Goal: Information Seeking & Learning: Learn about a topic

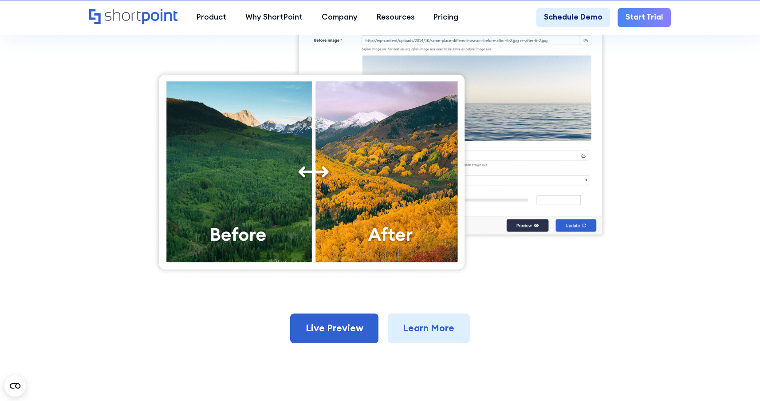
click at [71, 155] on section "Back to Elements Before and After Graphically display transitions, changes, or …" at bounding box center [380, 43] width 760 height 752
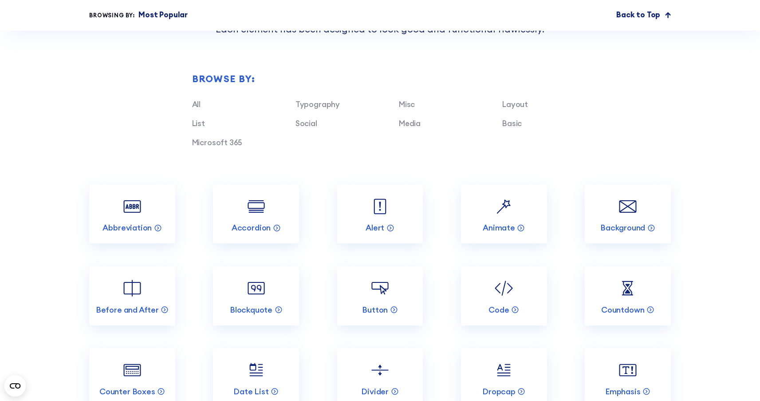
scroll to position [1029, 0]
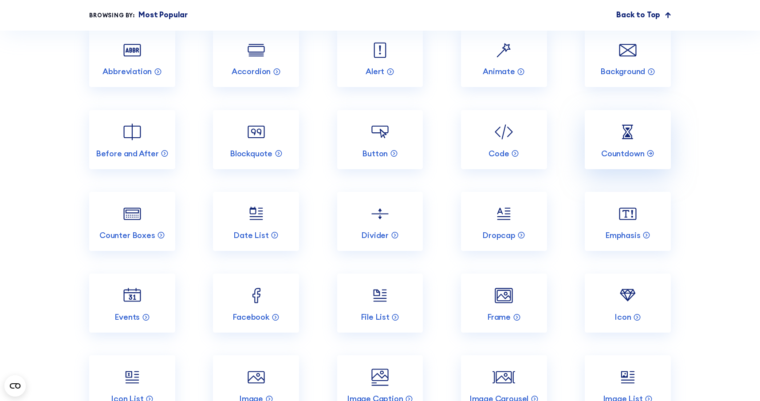
click at [635, 143] on img at bounding box center [628, 131] width 23 height 23
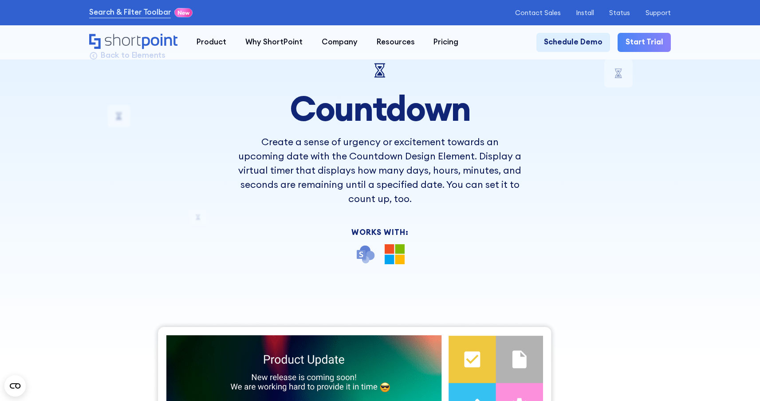
scroll to position [374, 0]
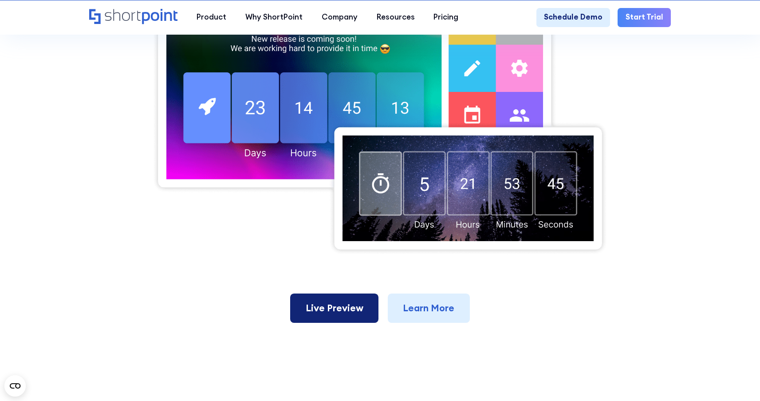
click at [340, 316] on link "Live Preview" at bounding box center [334, 307] width 88 height 29
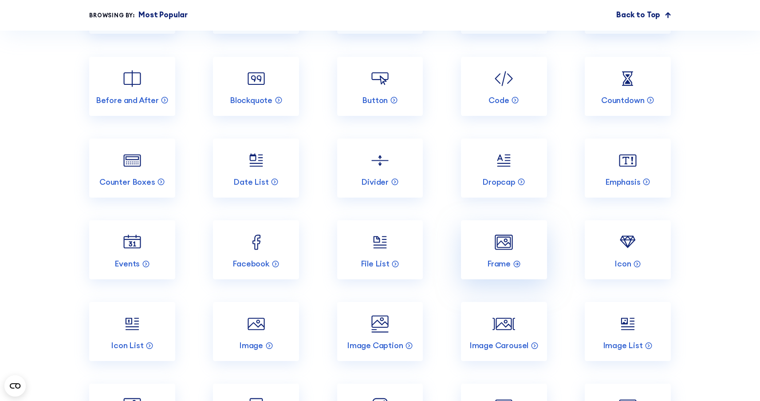
scroll to position [1088, 0]
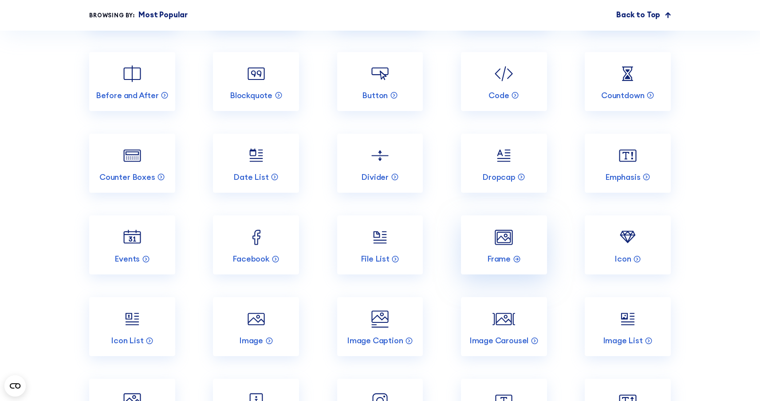
click at [505, 248] on img at bounding box center [504, 237] width 23 height 23
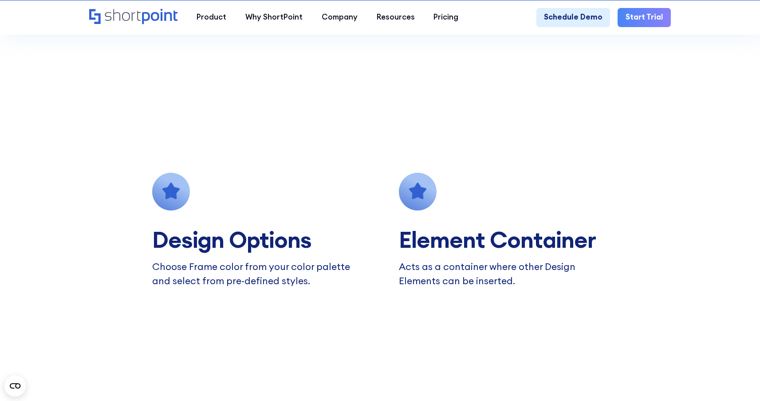
scroll to position [599, 0]
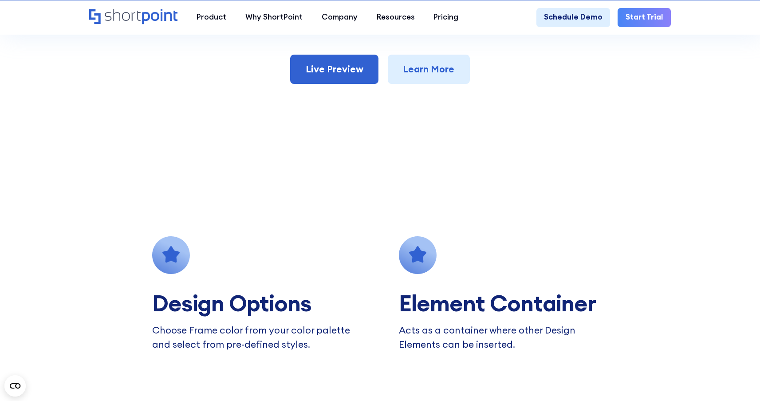
click at [348, 80] on link "Live Preview" at bounding box center [334, 69] width 88 height 29
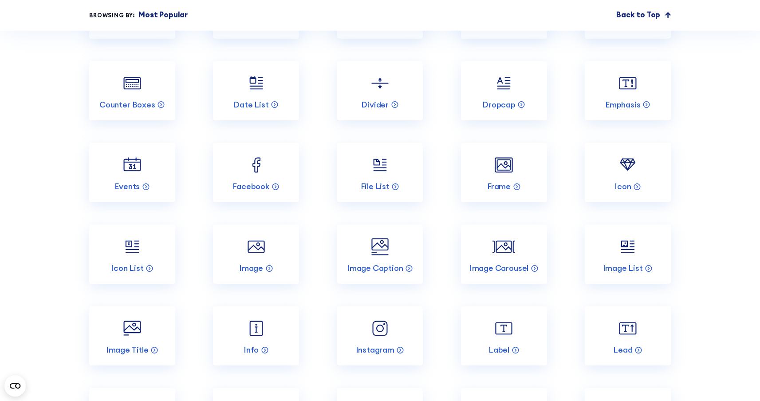
scroll to position [1207, 0]
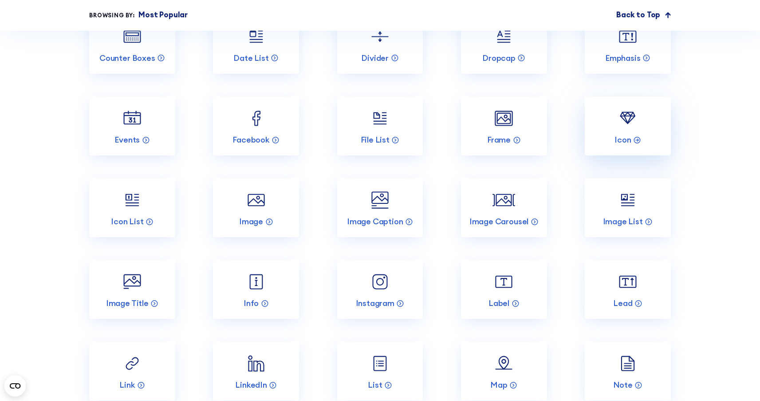
click at [625, 130] on img at bounding box center [628, 118] width 23 height 23
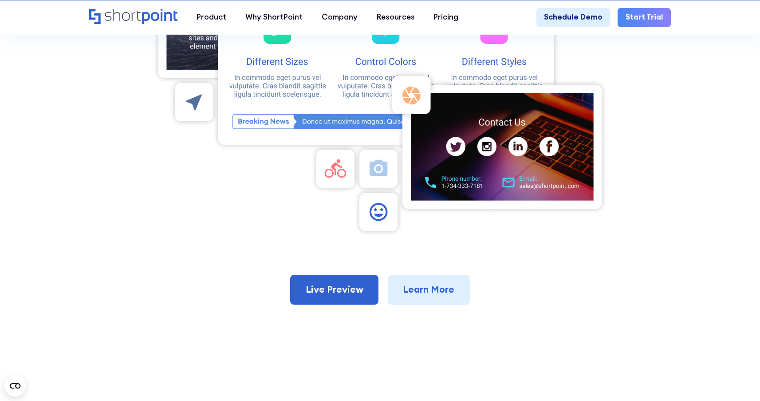
scroll to position [453, 0]
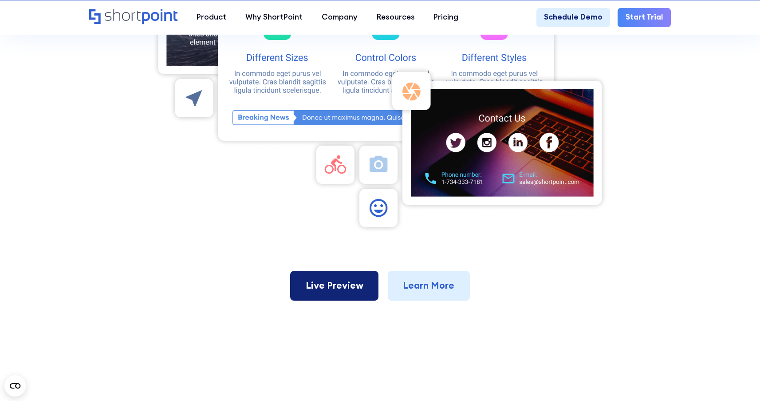
click at [338, 295] on link "Live Preview" at bounding box center [334, 285] width 88 height 29
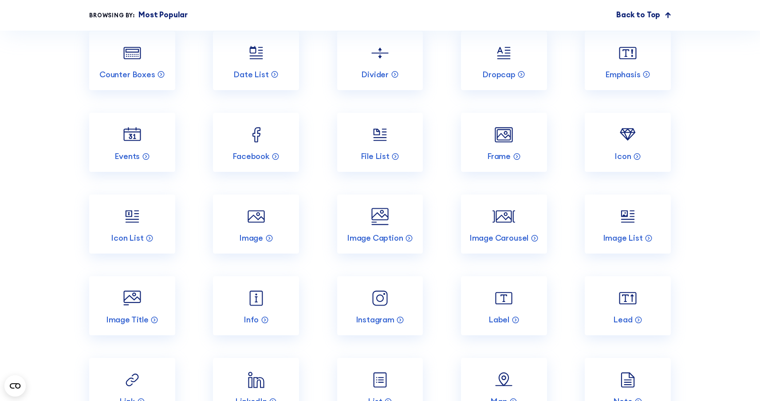
scroll to position [1198, 0]
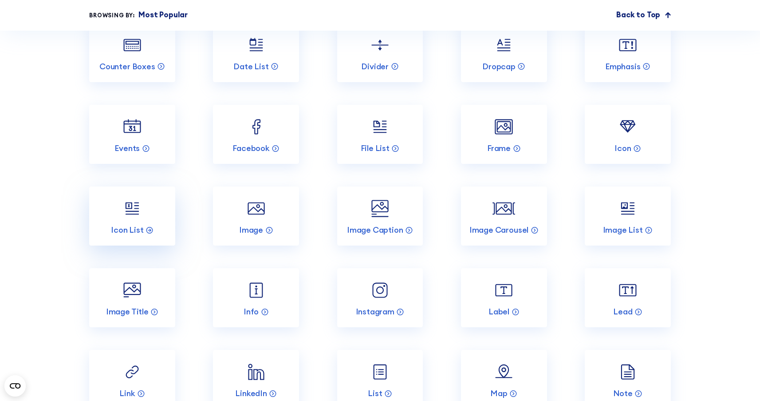
click at [143, 219] on link "Icon List" at bounding box center [132, 215] width 86 height 59
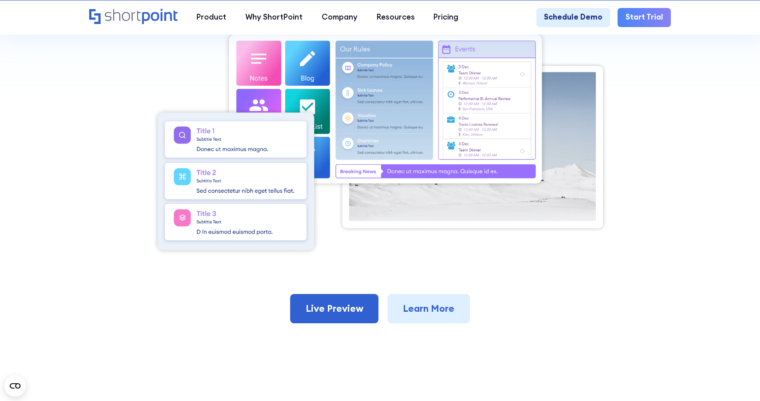
scroll to position [332, 0]
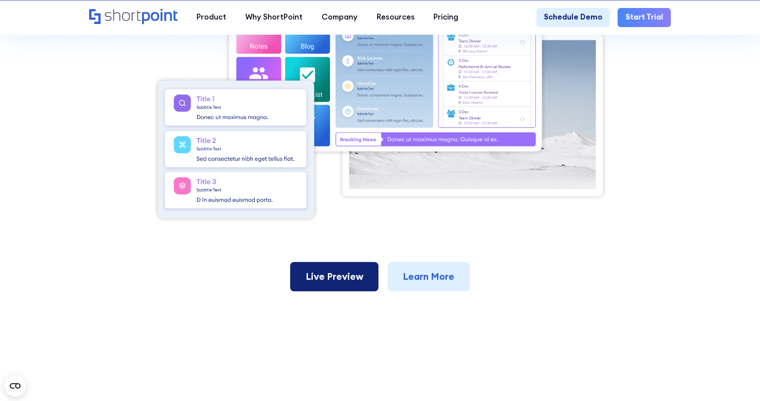
click at [338, 276] on link "Live Preview" at bounding box center [334, 276] width 88 height 29
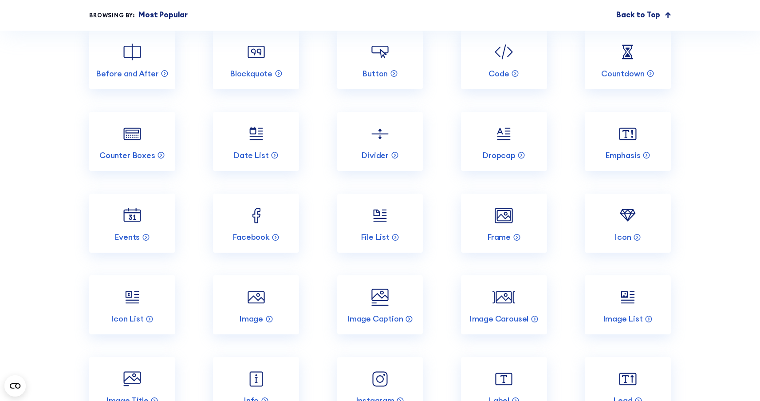
scroll to position [1272, 0]
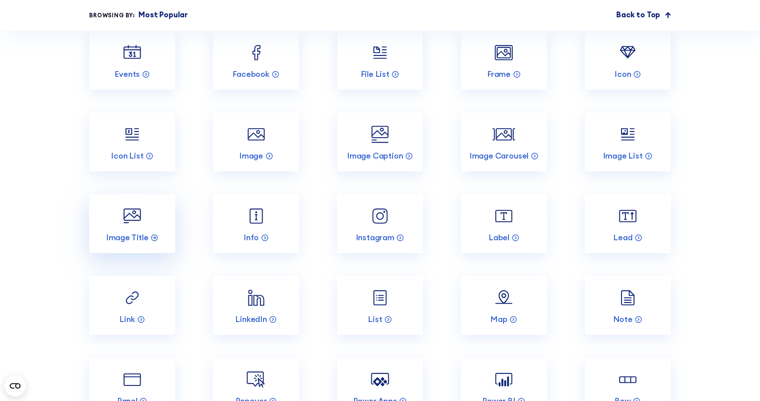
click at [128, 227] on img at bounding box center [132, 216] width 23 height 23
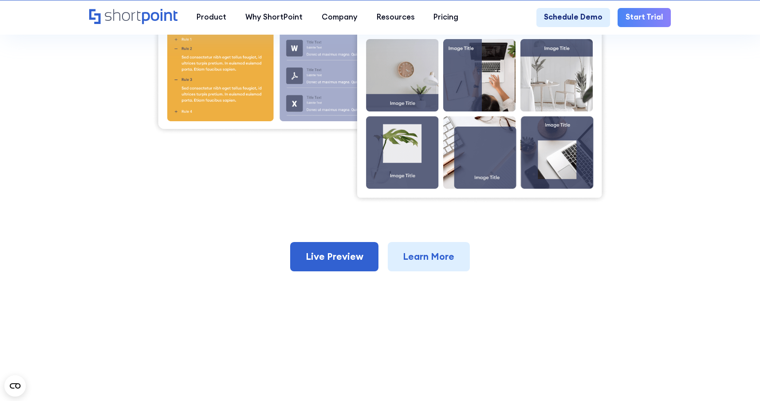
scroll to position [423, 0]
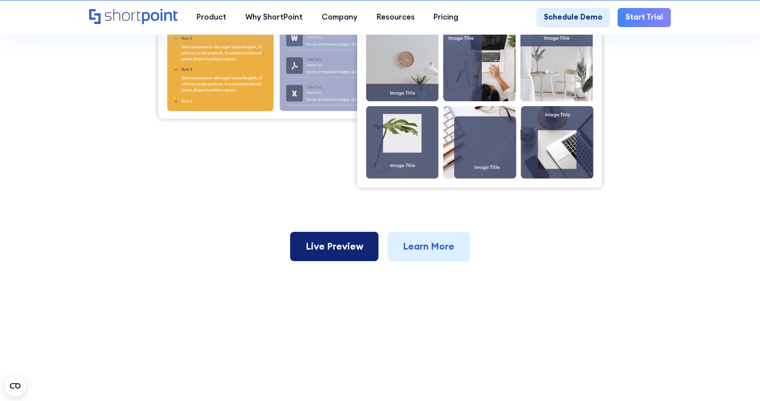
click at [351, 240] on link "Live Preview" at bounding box center [334, 246] width 88 height 29
